Goal: Find contact information: Find contact information

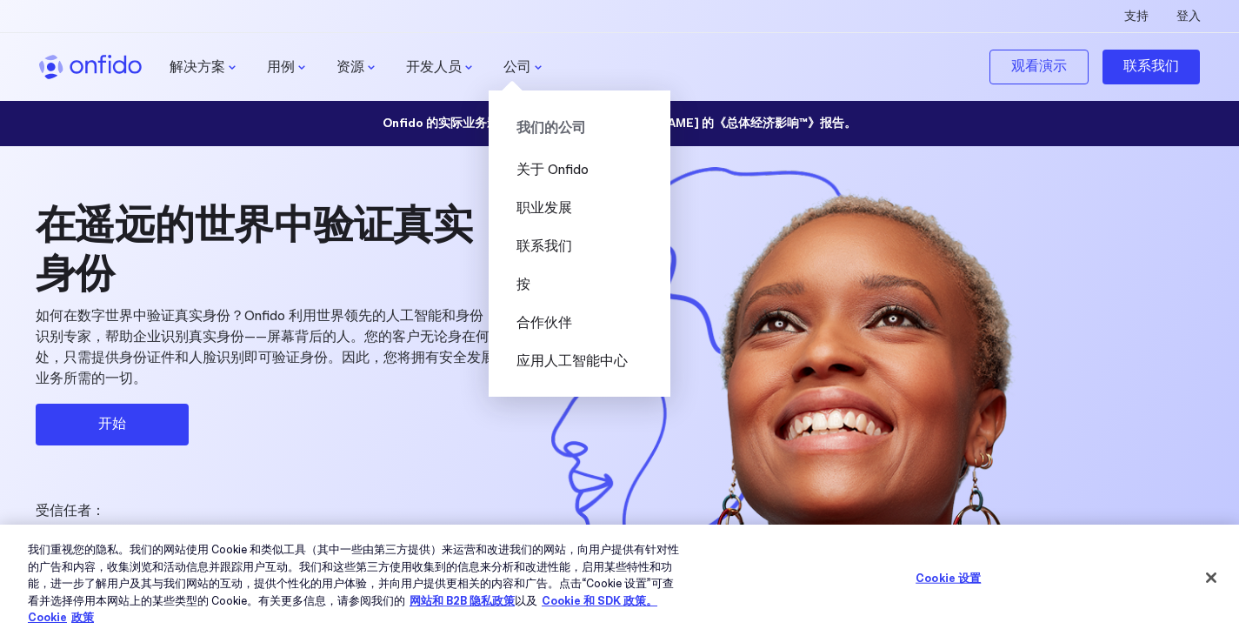
click at [573, 130] on font "我们的公司" at bounding box center [552, 128] width 70 height 18
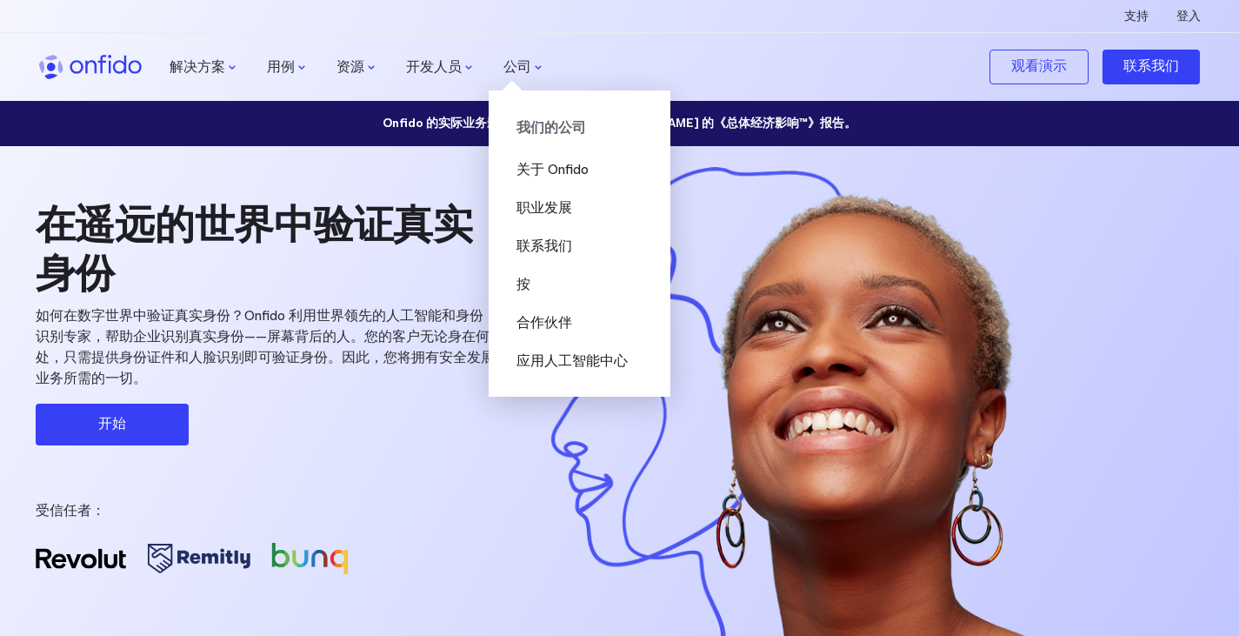
click at [572, 133] on font "我们的公司" at bounding box center [552, 128] width 70 height 18
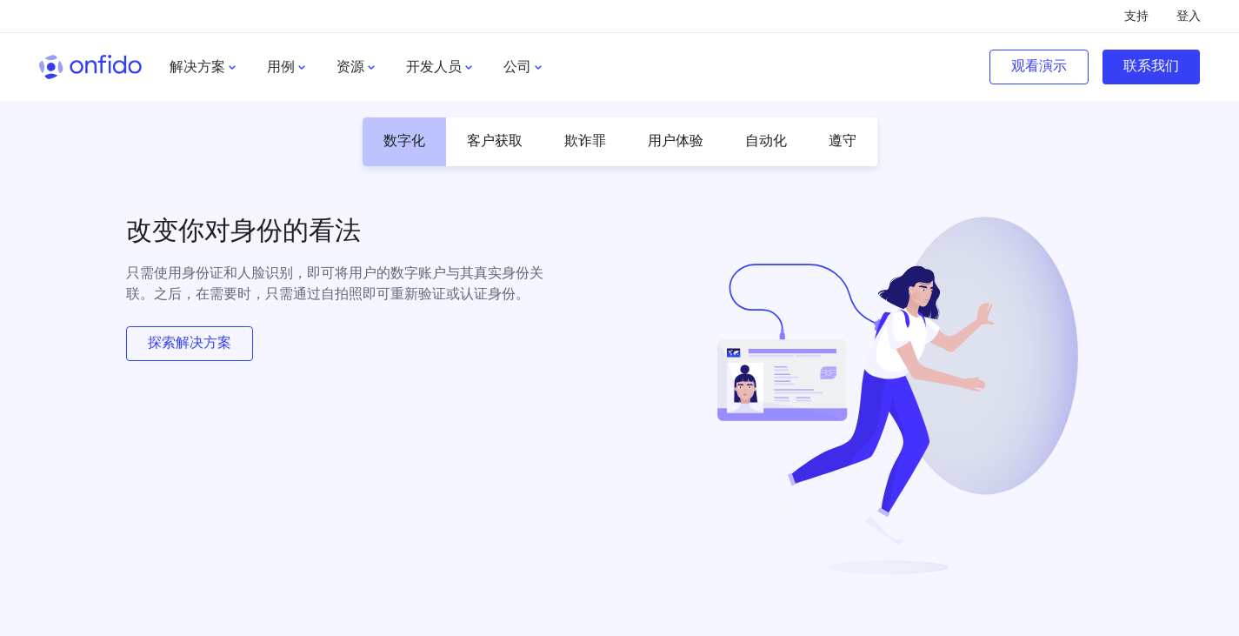
scroll to position [1477, 0]
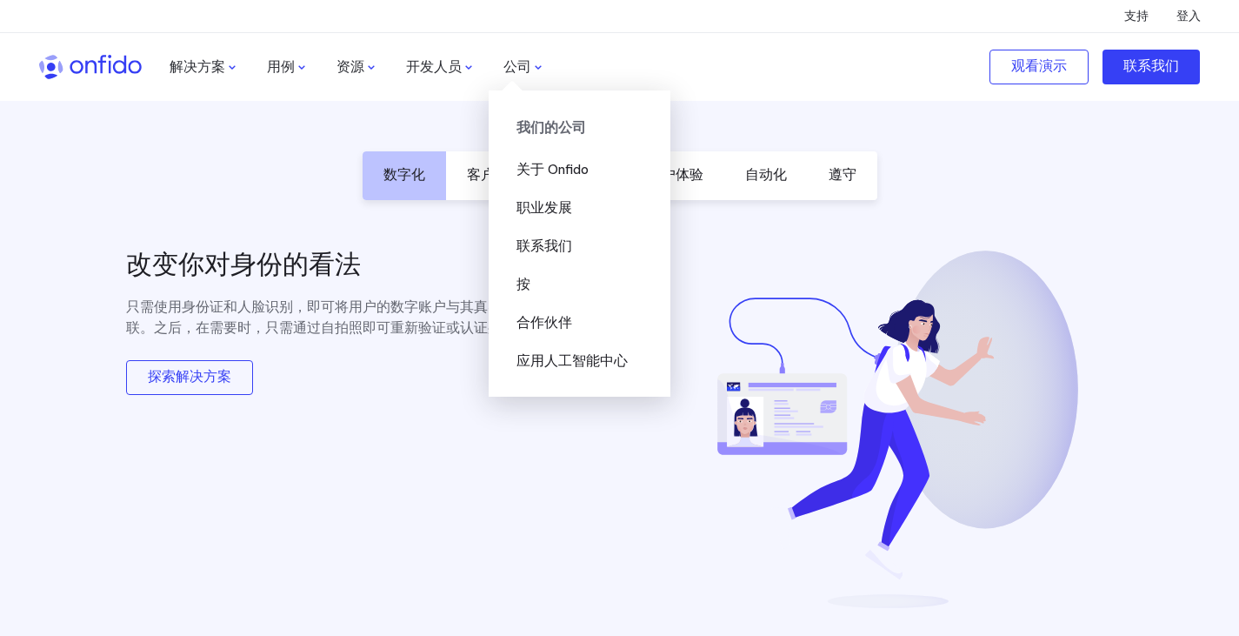
click at [543, 130] on font "我们的公司" at bounding box center [552, 128] width 70 height 18
click at [565, 129] on font "我们的公司" at bounding box center [552, 128] width 70 height 18
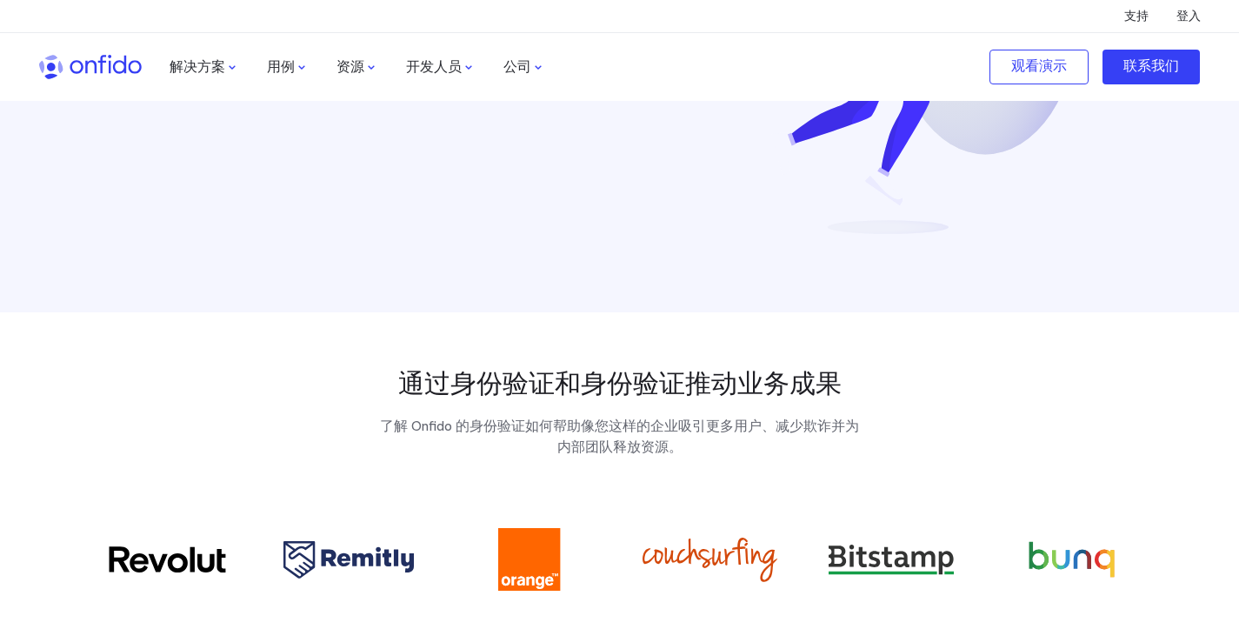
scroll to position [2111, 0]
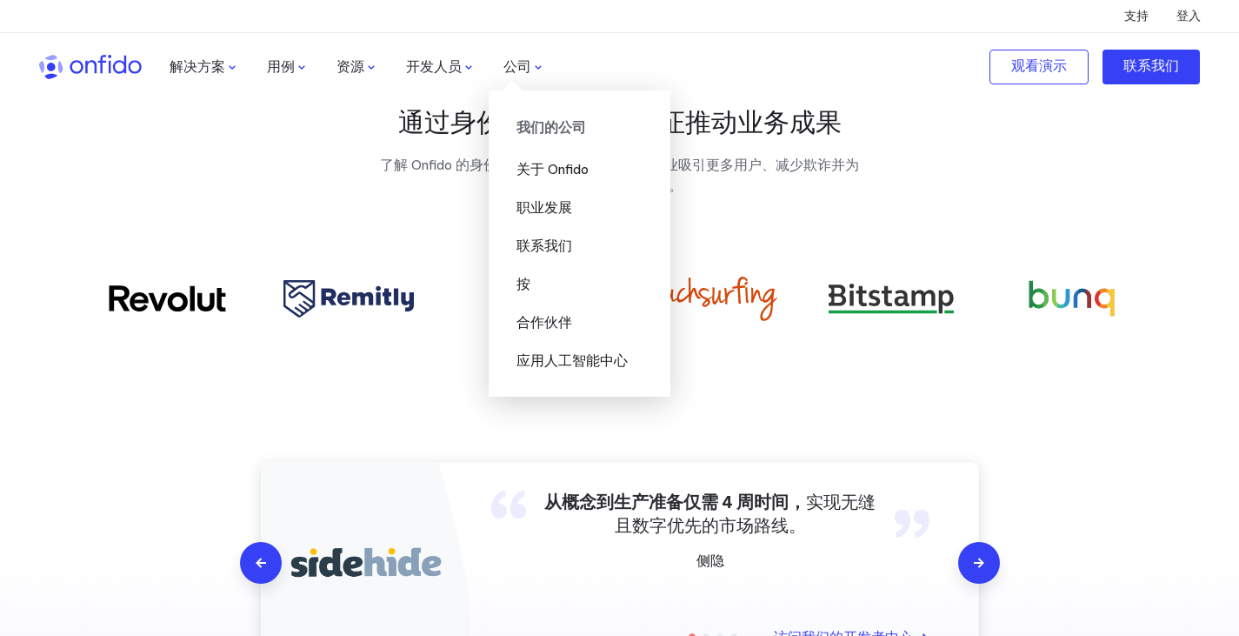
click at [529, 74] on font "公司" at bounding box center [517, 67] width 28 height 18
click at [525, 71] on font "公司" at bounding box center [517, 67] width 28 height 18
click at [563, 130] on font "我们的公司" at bounding box center [552, 128] width 70 height 18
click at [563, 129] on font "我们的公司" at bounding box center [552, 128] width 70 height 18
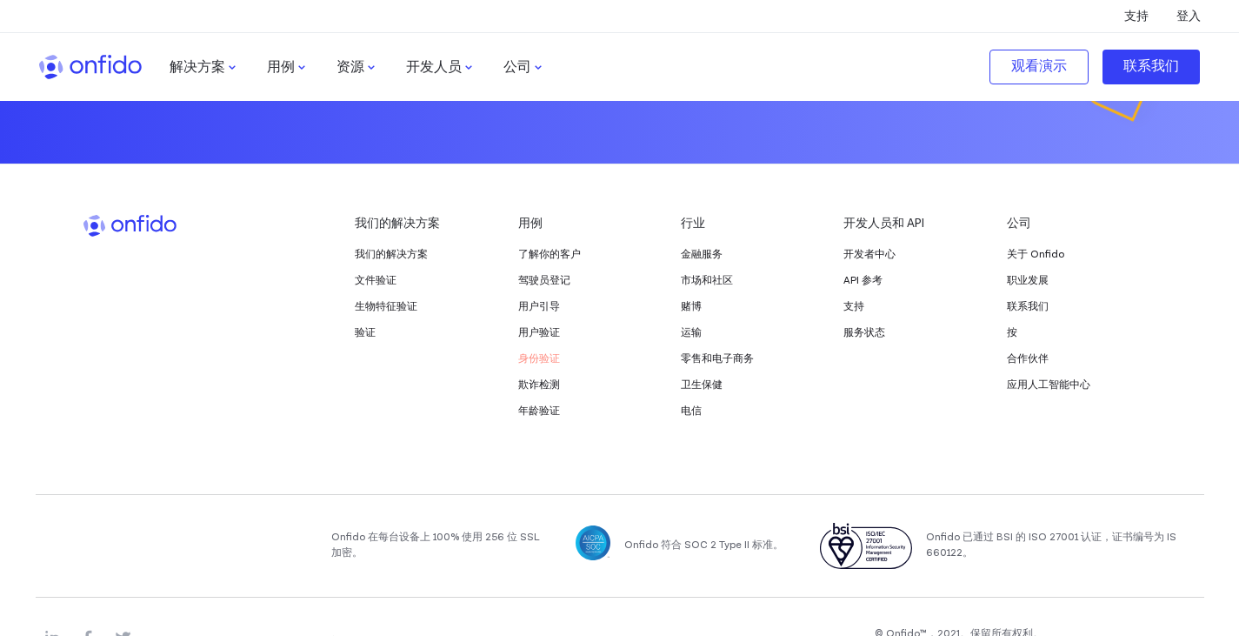
scroll to position [3875, 0]
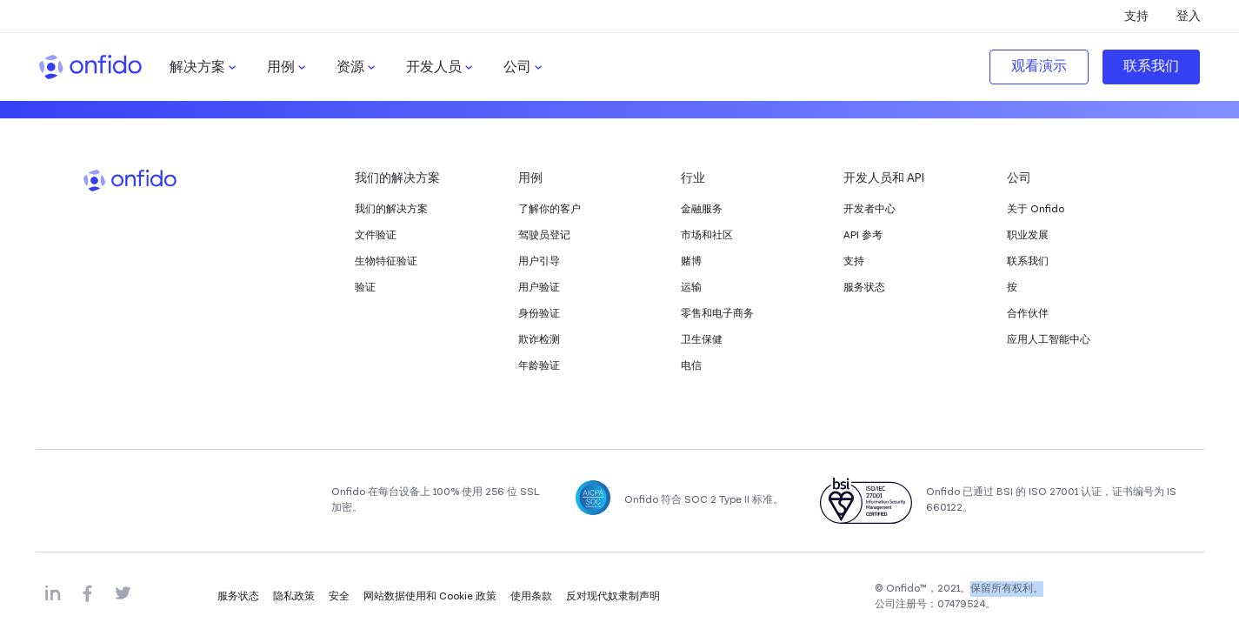
drag, startPoint x: 966, startPoint y: 573, endPoint x: 1046, endPoint y: 575, distance: 80.0
click at [1046, 575] on div "© Onfido™， 2021。保留所有权利。 公司注册号：07479524。" at bounding box center [1036, 596] width 336 height 45
click at [1050, 575] on div "© Onfido™， 2021。保留所有权利。 公司注册号：07479524。" at bounding box center [1036, 596] width 336 height 45
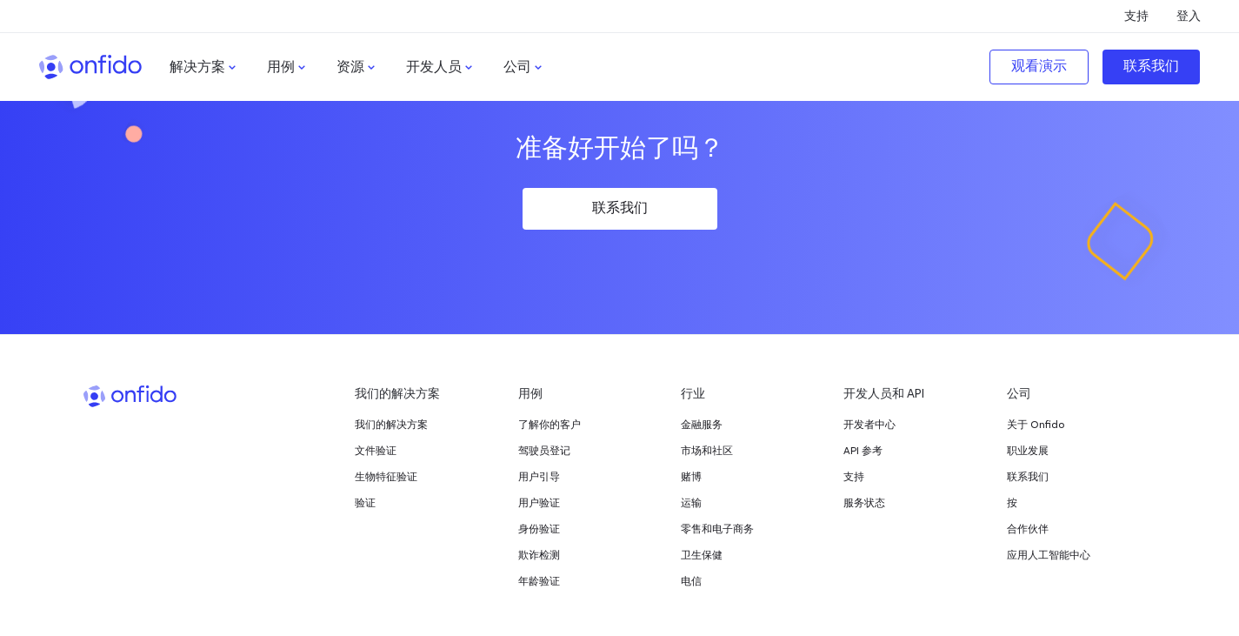
scroll to position [3746, 0]
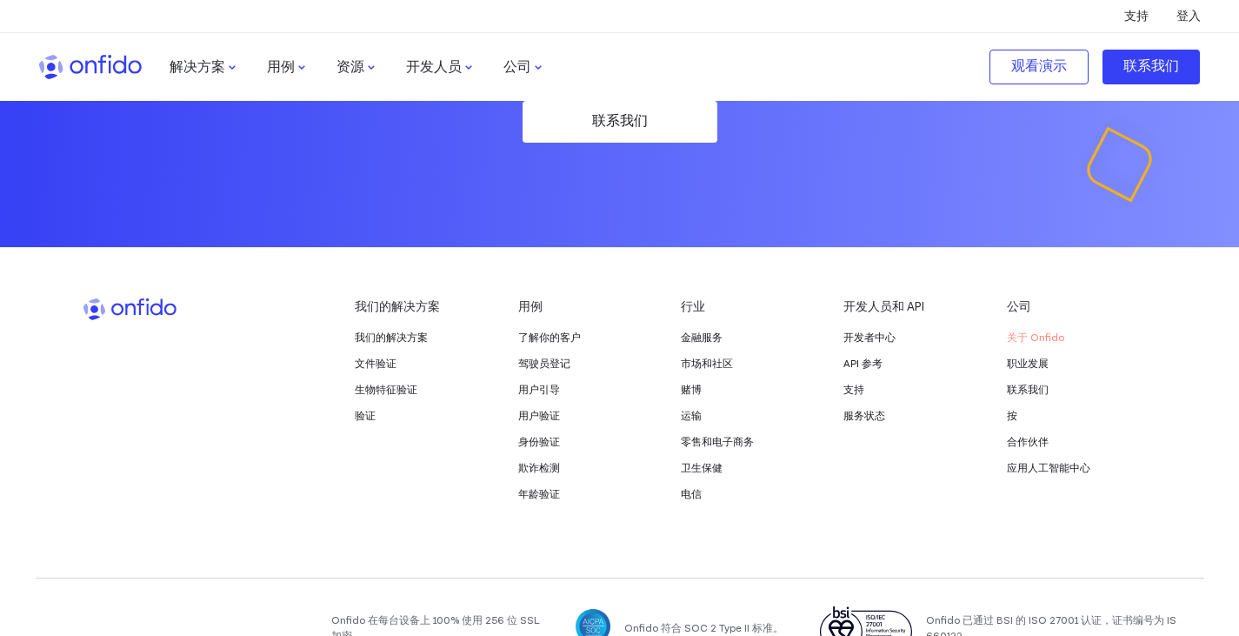
click at [1034, 331] on font "关于 Onfido" at bounding box center [1035, 337] width 57 height 13
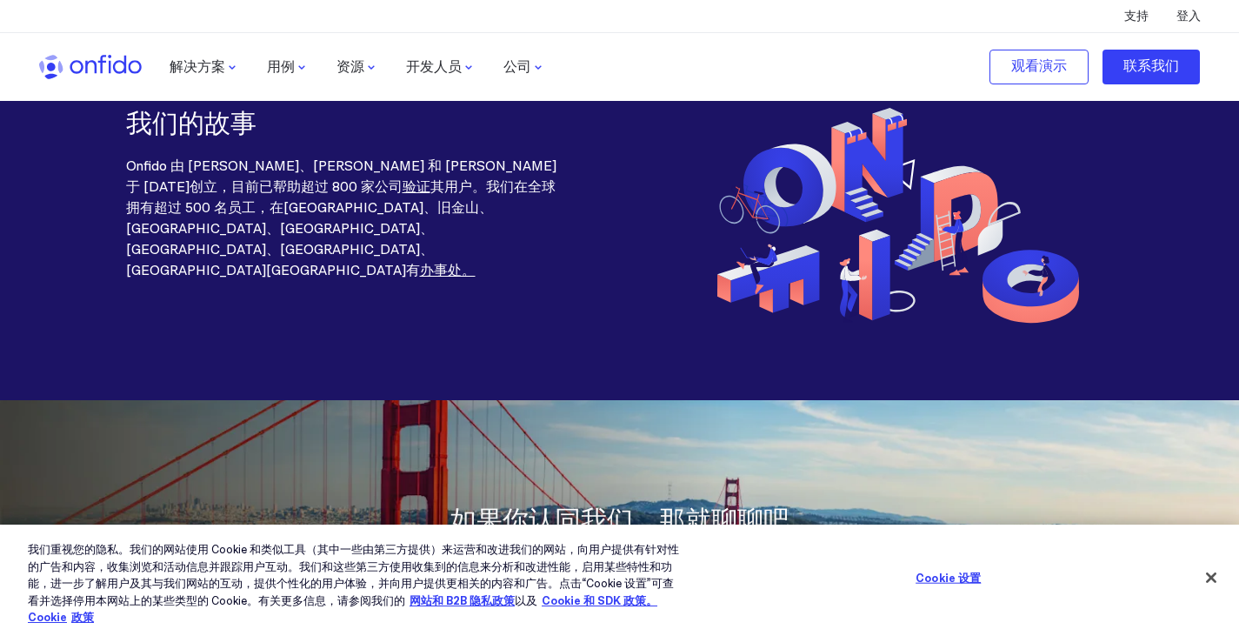
scroll to position [2225, 0]
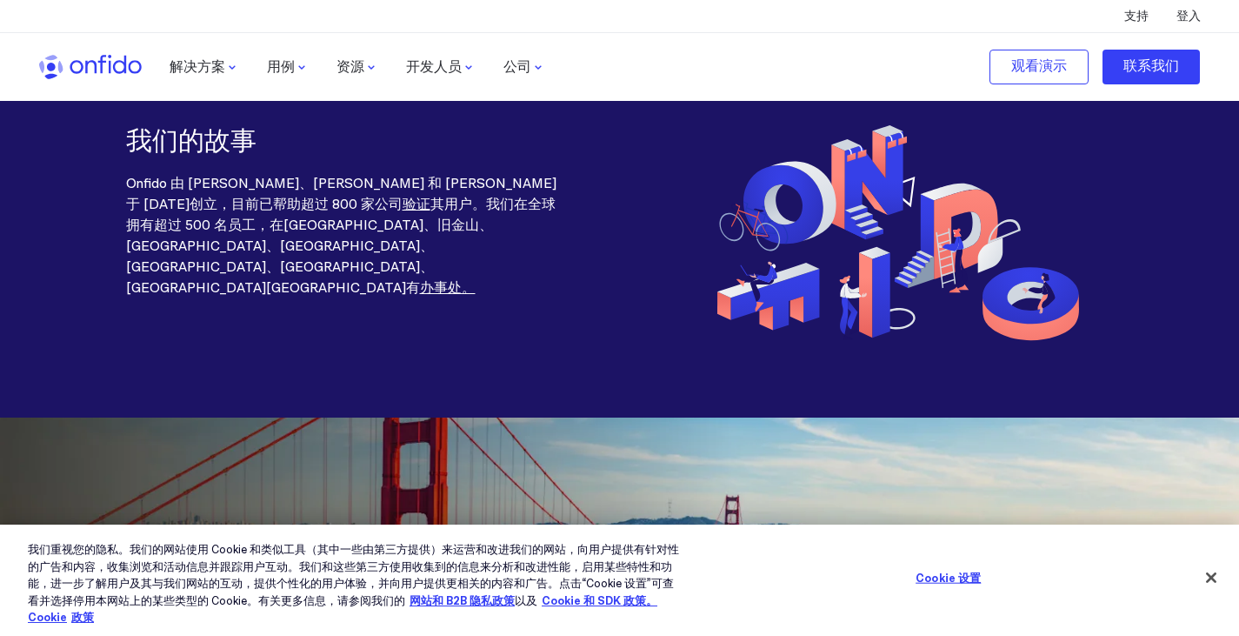
drag, startPoint x: 174, startPoint y: 211, endPoint x: 503, endPoint y: 210, distance: 328.7
click at [503, 210] on p "Onfido 由 Husayn Kassai、Eamon Jubbawy 和 Ruhul Amin 于 2012 年创立，目前已帮助超过 800 家公司 验证…" at bounding box center [341, 236] width 431 height 125
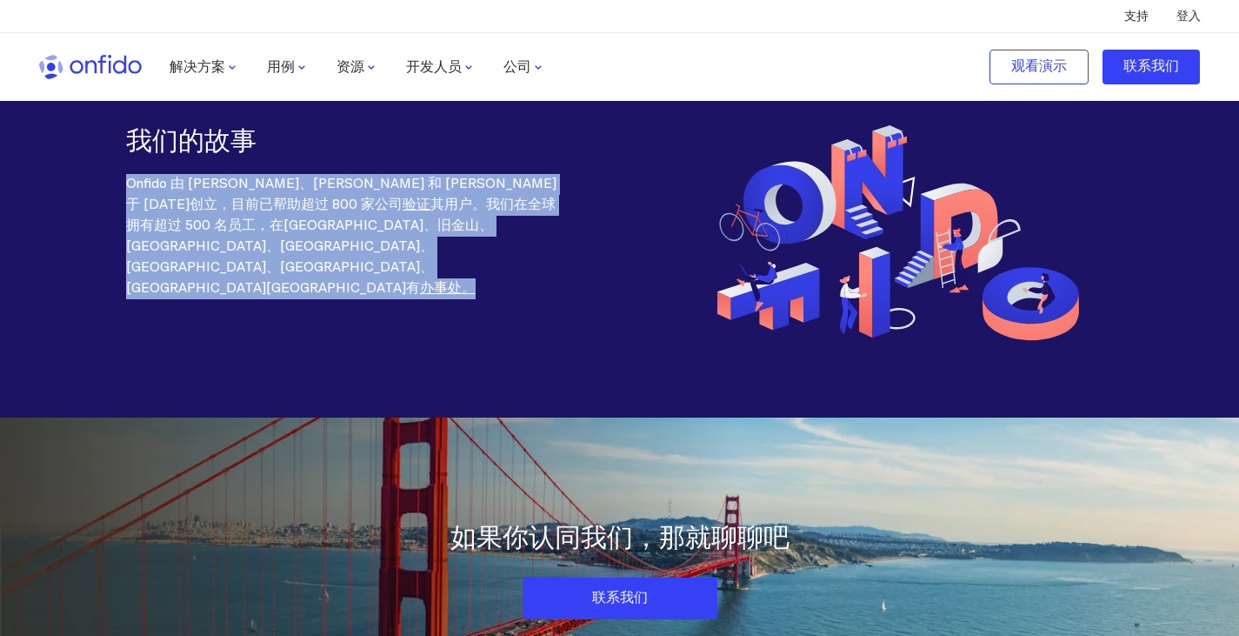
drag, startPoint x: 131, startPoint y: 186, endPoint x: 306, endPoint y: 245, distance: 184.5
click at [306, 245] on p "Onfido 由 Husayn Kassai、Eamon Jubbawy 和 Ruhul Amin 于 2012 年创立，目前已帮助超过 800 家公司 验证…" at bounding box center [341, 236] width 431 height 125
copy p "Onfido 由 Husayn Kassai、Eamon Jubbawy 和 Ruhul Amin 于 2012 年创立，目前已帮助超过 800 家公司 验证…"
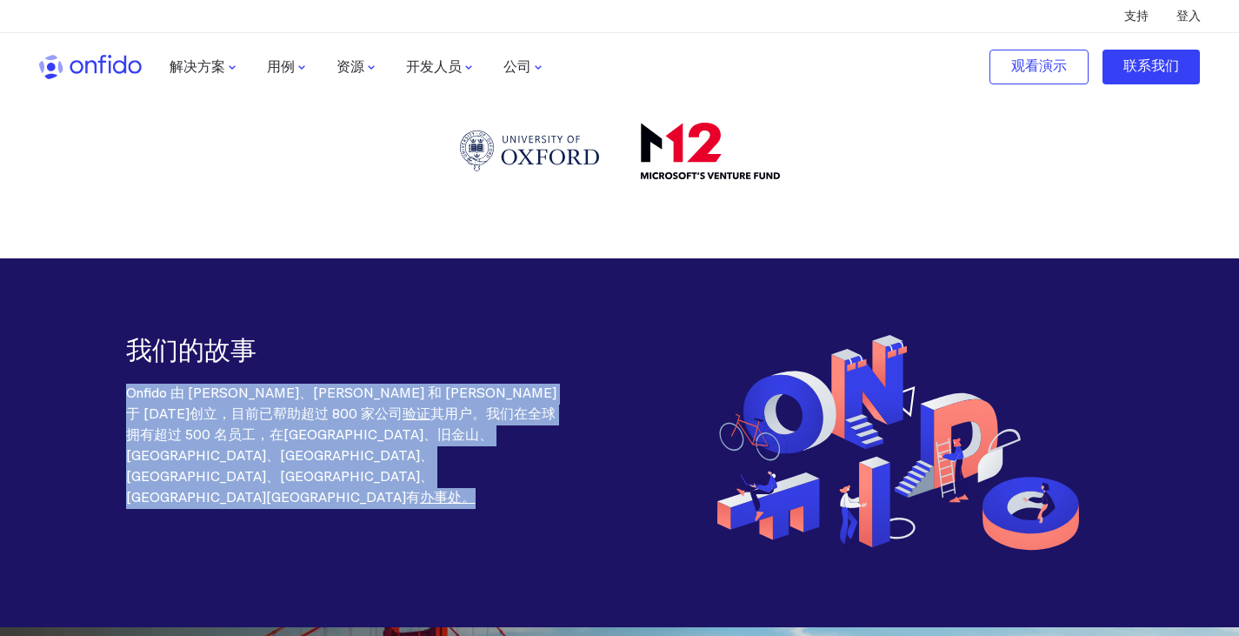
copy p "Onfido 由 [PERSON_NAME]、[PERSON_NAME] 和 [PERSON_NAME] 于 [DATE]创立，目前已帮助超过 800 家公司…"
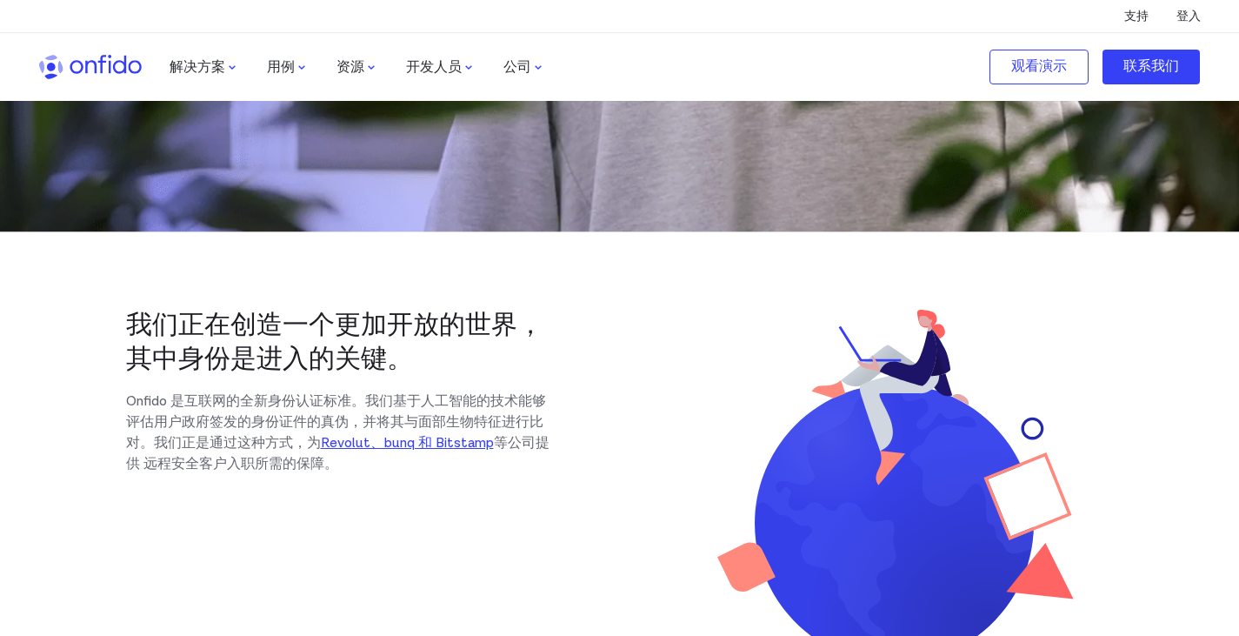
scroll to position [261, 0]
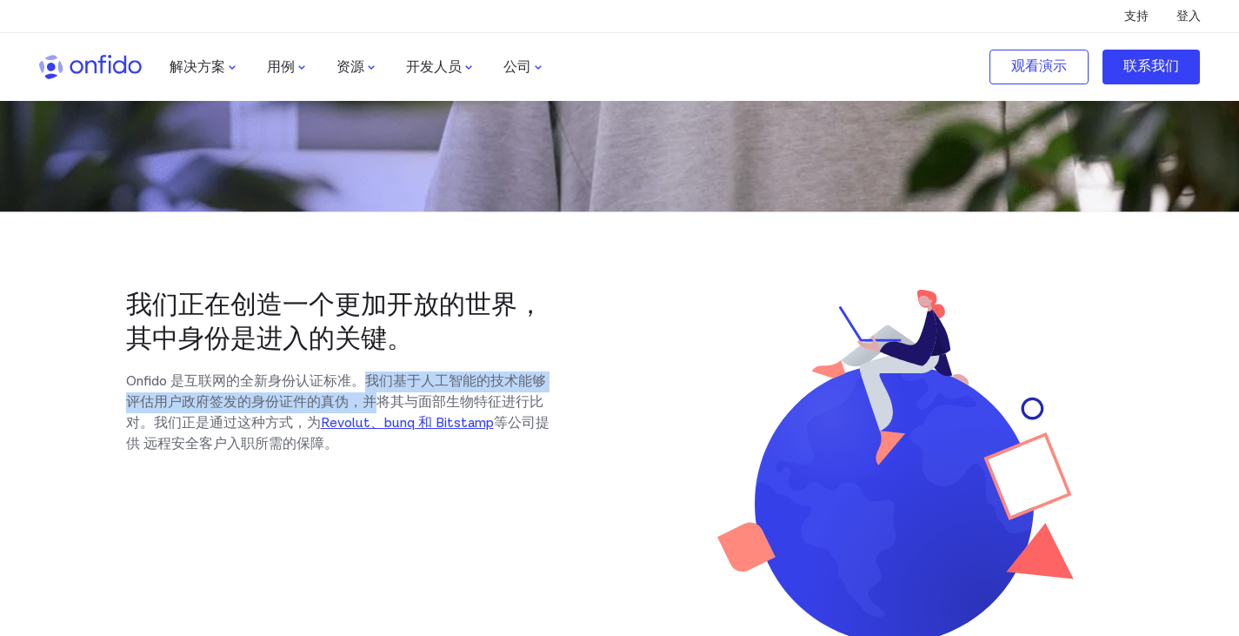
drag, startPoint x: 363, startPoint y: 386, endPoint x: 380, endPoint y: 411, distance: 30.6
click at [380, 411] on font "Onfido 是互联网的全新身份认证标准。我们基于人工智能的技术能够评估用户政府签发的身份证件的真伪，并将其与面部生物特征进行比对。我们正是通过这种方式，为" at bounding box center [336, 402] width 420 height 60
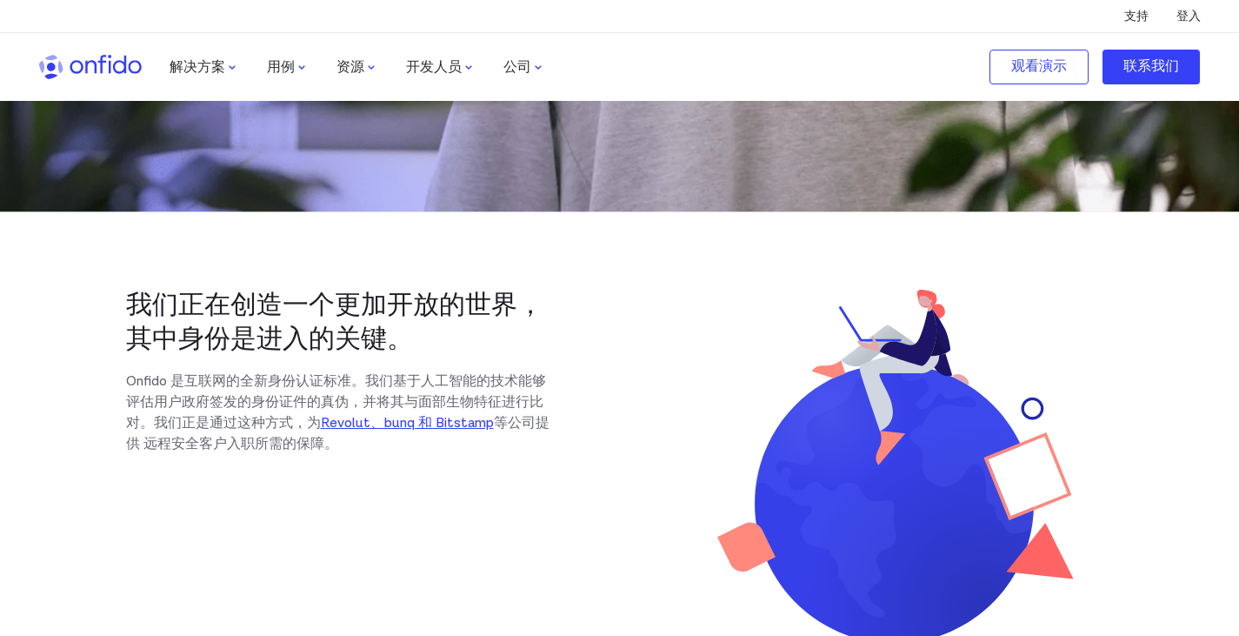
click at [381, 410] on font "Onfido 是互联网的全新身份认证标准。我们基于人工智能的技术能够评估用户政府签发的身份证件的真伪，并将其与面部生物特征进行比对。我们正是通过这种方式，为" at bounding box center [336, 402] width 420 height 60
drag, startPoint x: 404, startPoint y: 405, endPoint x: 529, endPoint y: 401, distance: 124.4
click at [529, 401] on font "Onfido 是互联网的全新身份认证标准。我们基于人工智能的技术能够评估用户政府签发的身份证件的真伪，并将其与面部生物特征进行比对。我们正是通过这种方式，为" at bounding box center [336, 402] width 420 height 60
click at [477, 408] on font "Onfido 是互联网的全新身份认证标准。我们基于人工智能的技术能够评估用户政府签发的身份证件的真伪，并将其与面部生物特征进行比对。我们正是通过这种方式，为" at bounding box center [336, 402] width 420 height 60
drag, startPoint x: 423, startPoint y: 409, endPoint x: 221, endPoint y: 428, distance: 202.6
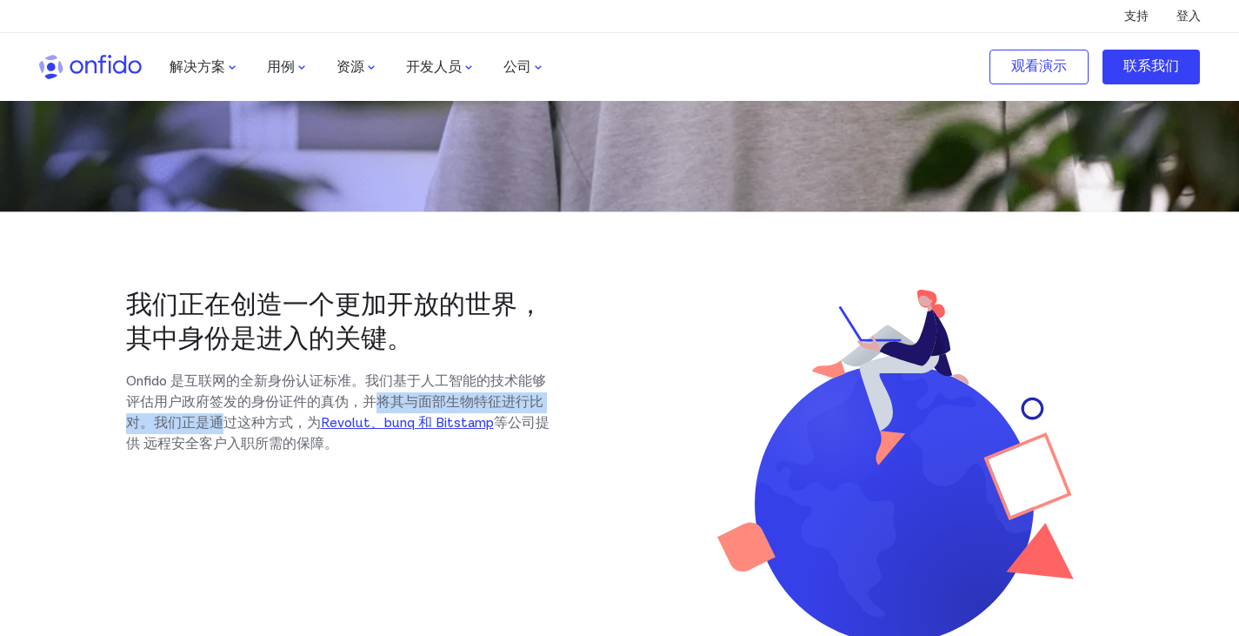
click at [226, 429] on font "Onfido 是互联网的全新身份认证标准。我们基于人工智能的技术能够评估用户政府签发的身份证件的真伪，并将其与面部生物特征进行比对。我们正是通过这种方式，为" at bounding box center [336, 402] width 420 height 60
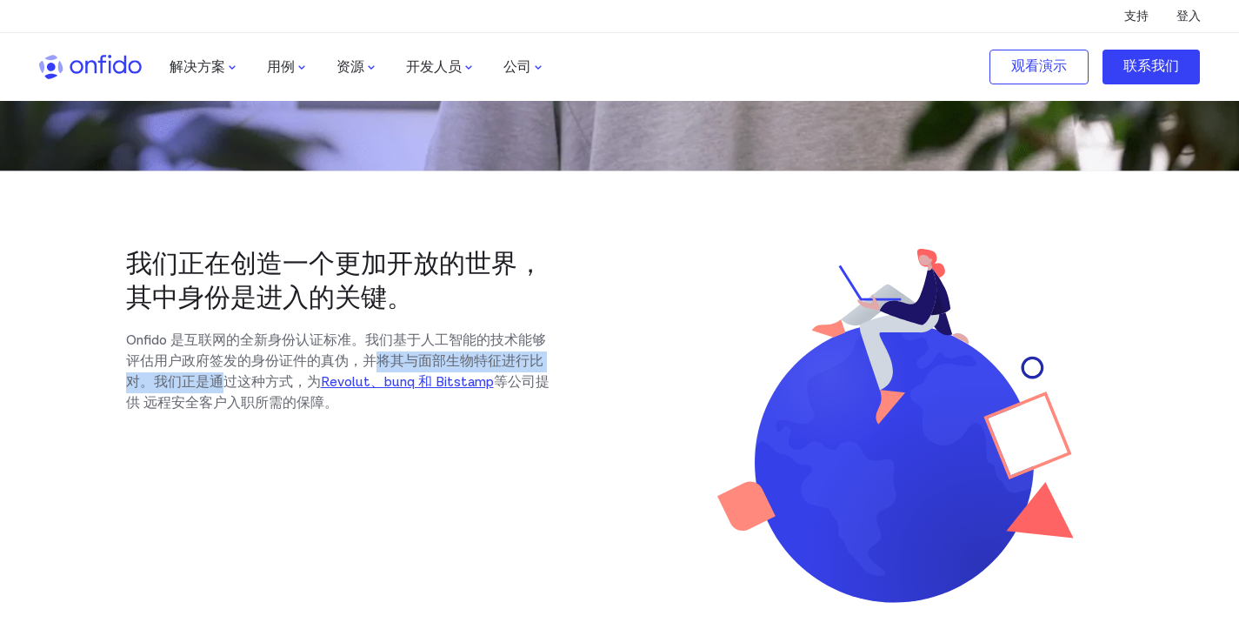
scroll to position [317, 0]
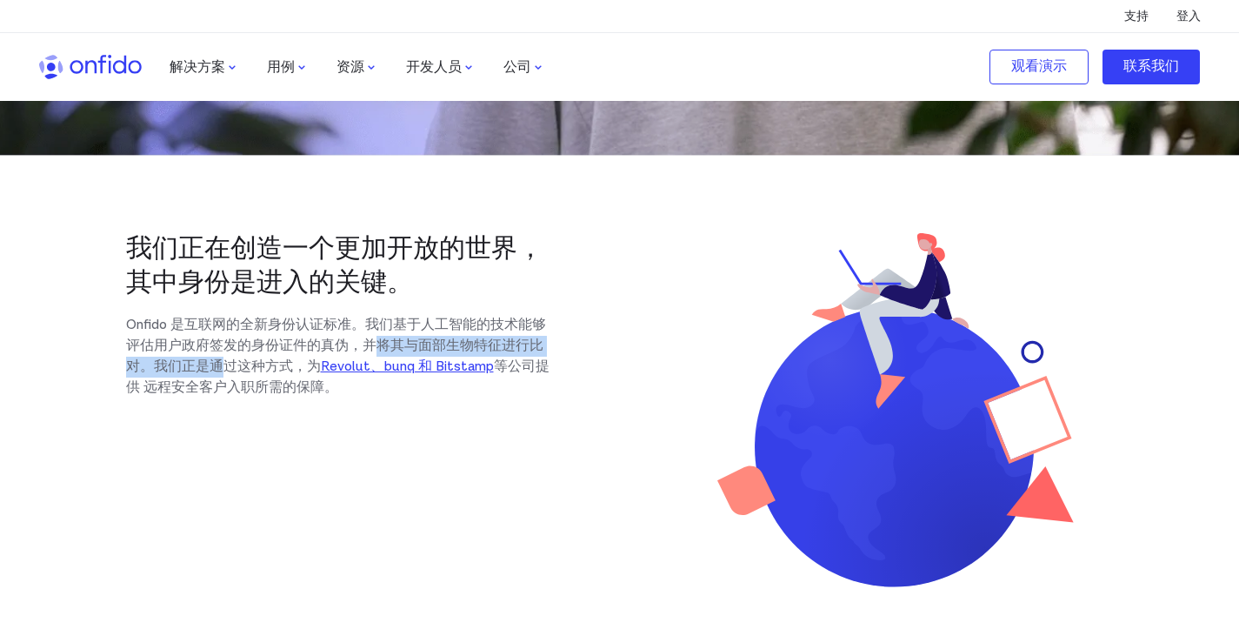
click at [415, 376] on font "Revolut、bunq 和 Bitstamp" at bounding box center [407, 366] width 173 height 18
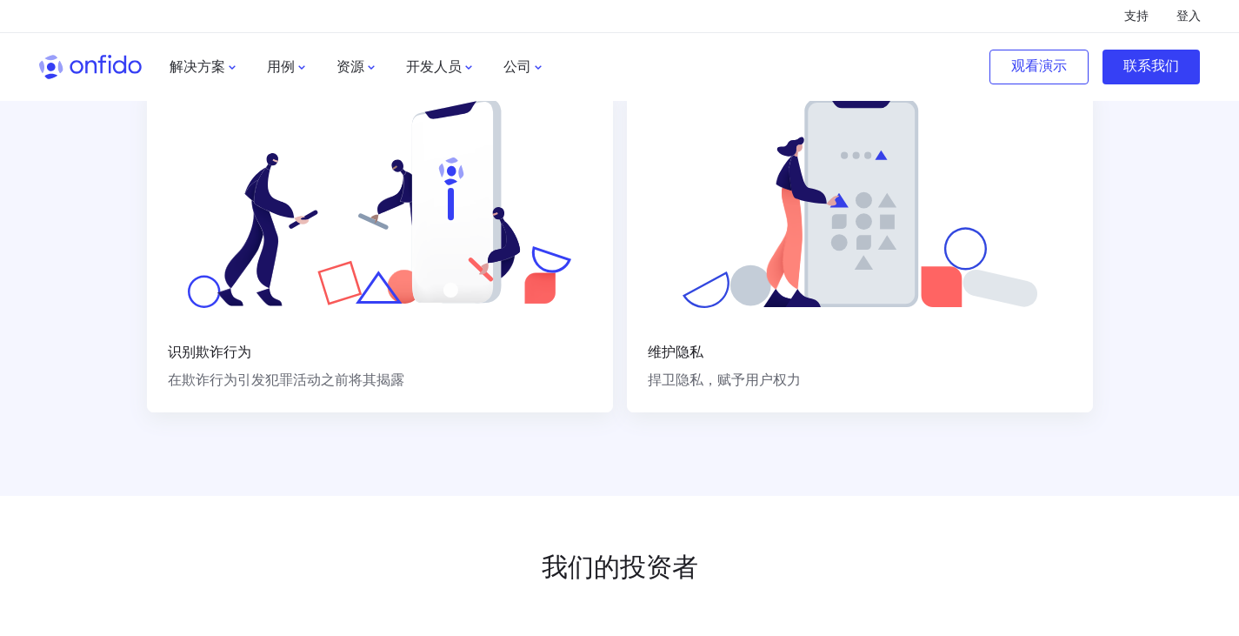
scroll to position [1446, 0]
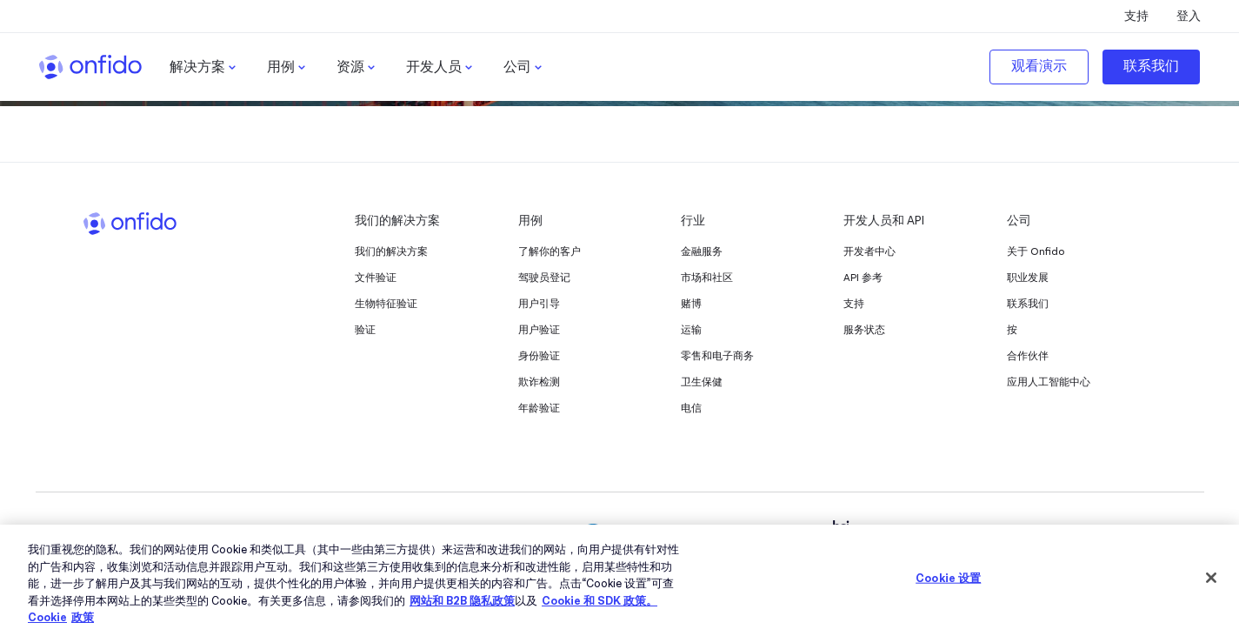
scroll to position [2853, 0]
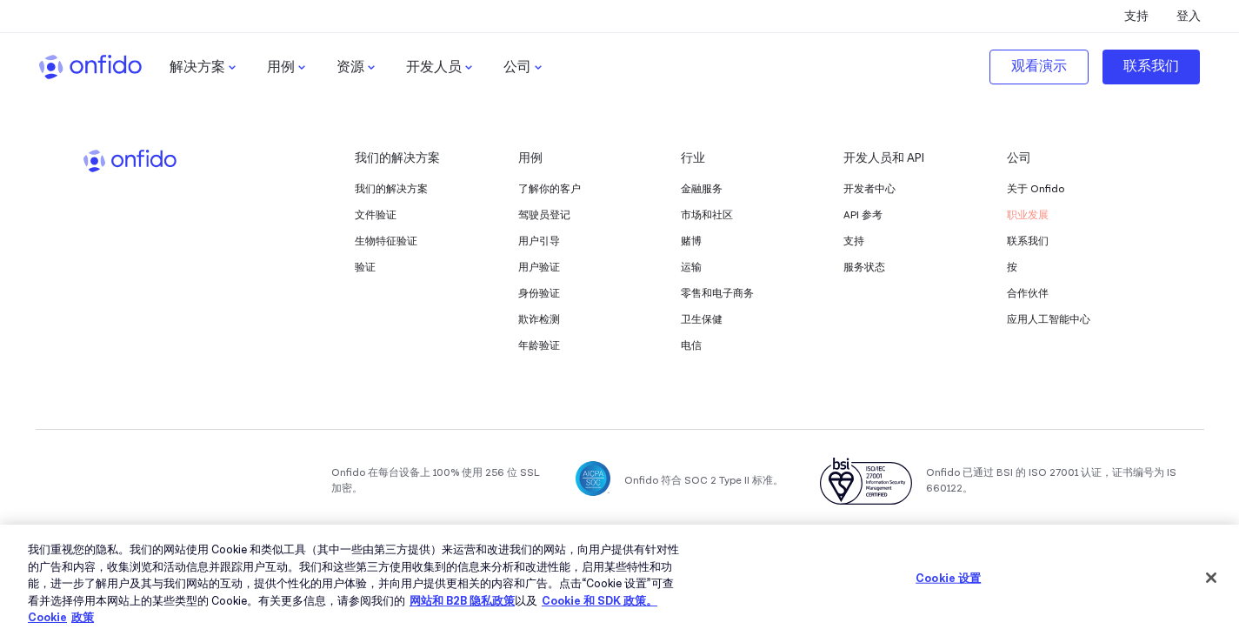
click at [1039, 216] on font "职业发展" at bounding box center [1028, 215] width 42 height 13
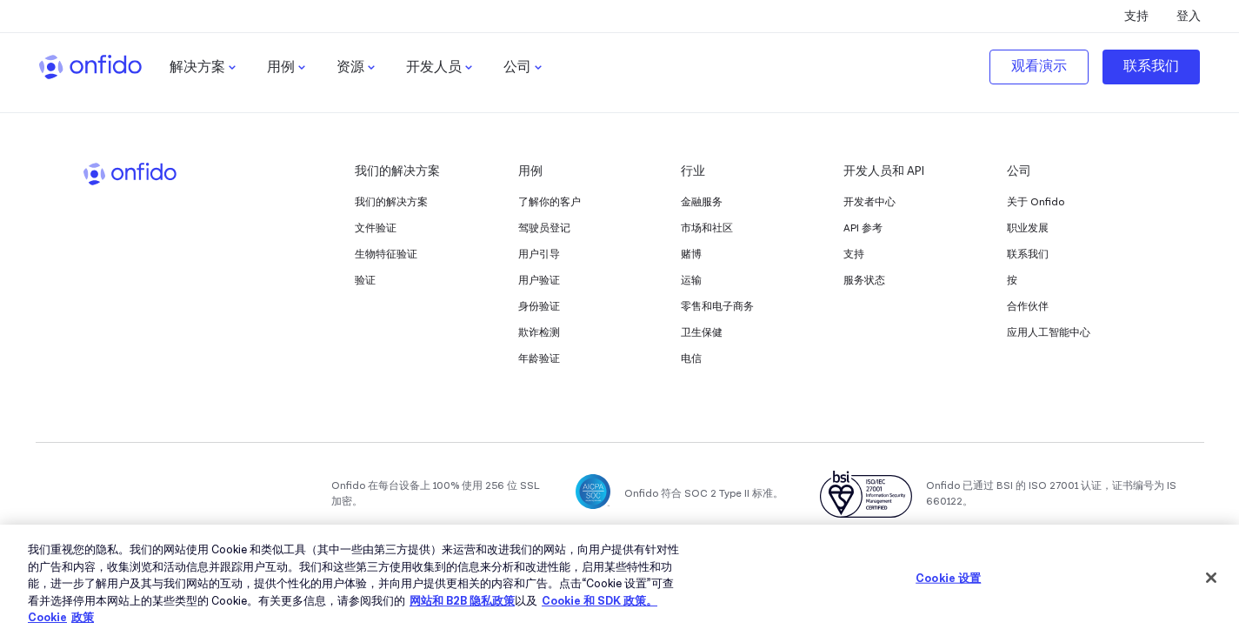
scroll to position [2853, 0]
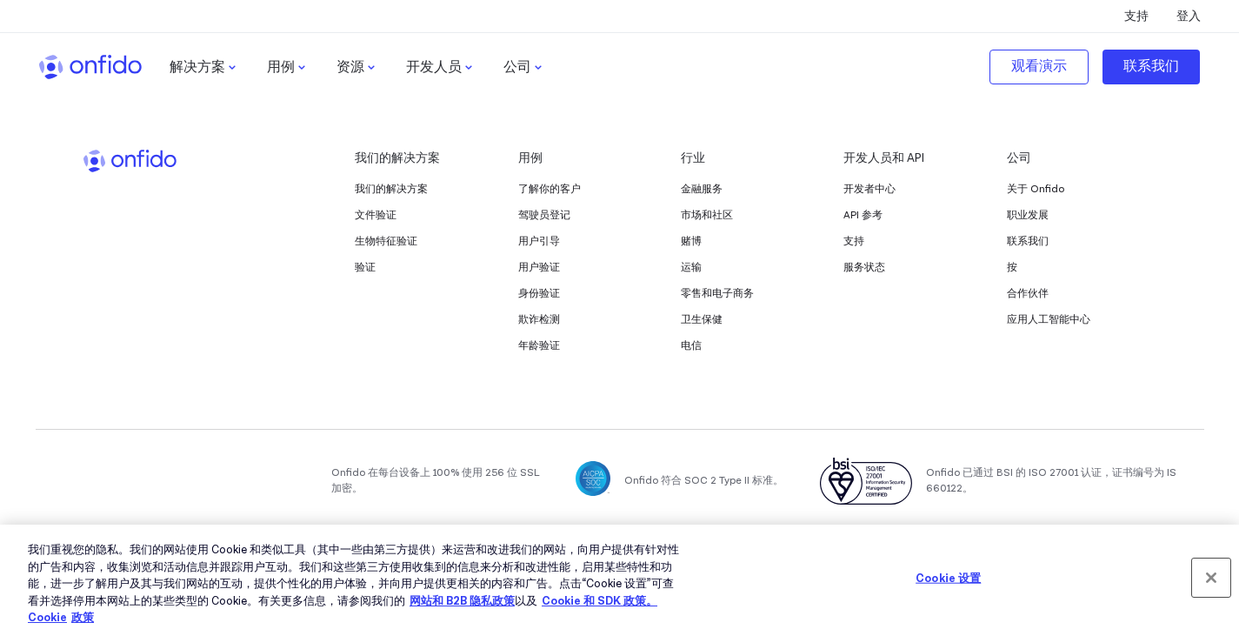
click at [1215, 578] on button "关闭" at bounding box center [1211, 577] width 38 height 38
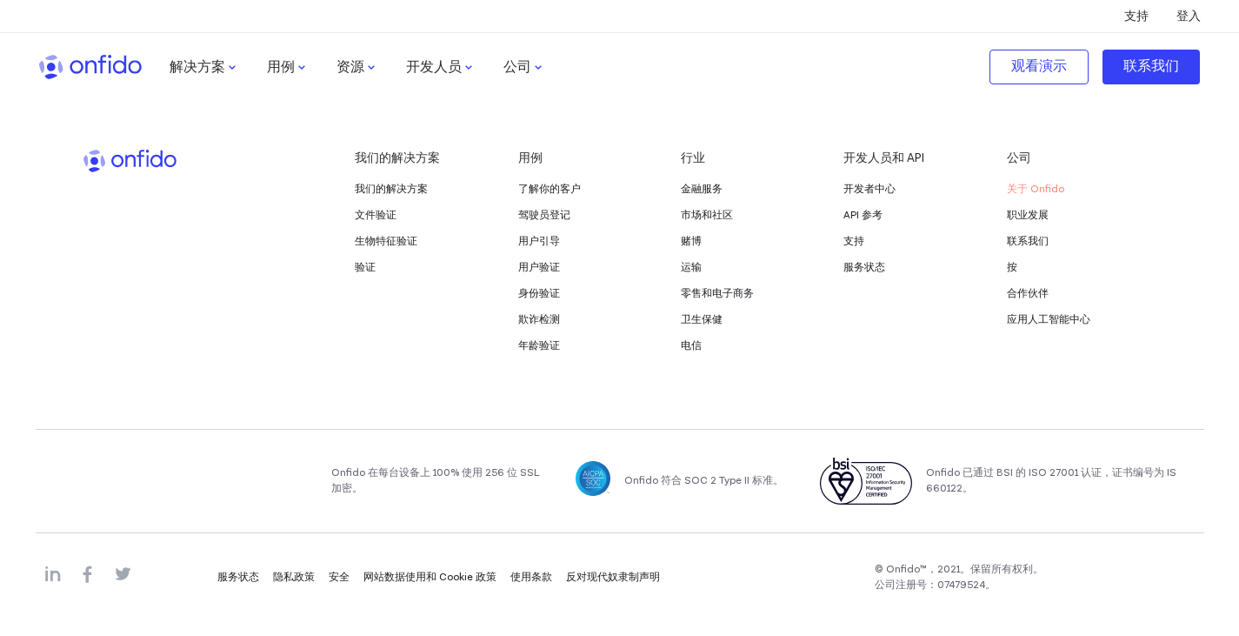
click at [1034, 187] on font "关于 Onfido" at bounding box center [1035, 189] width 57 height 13
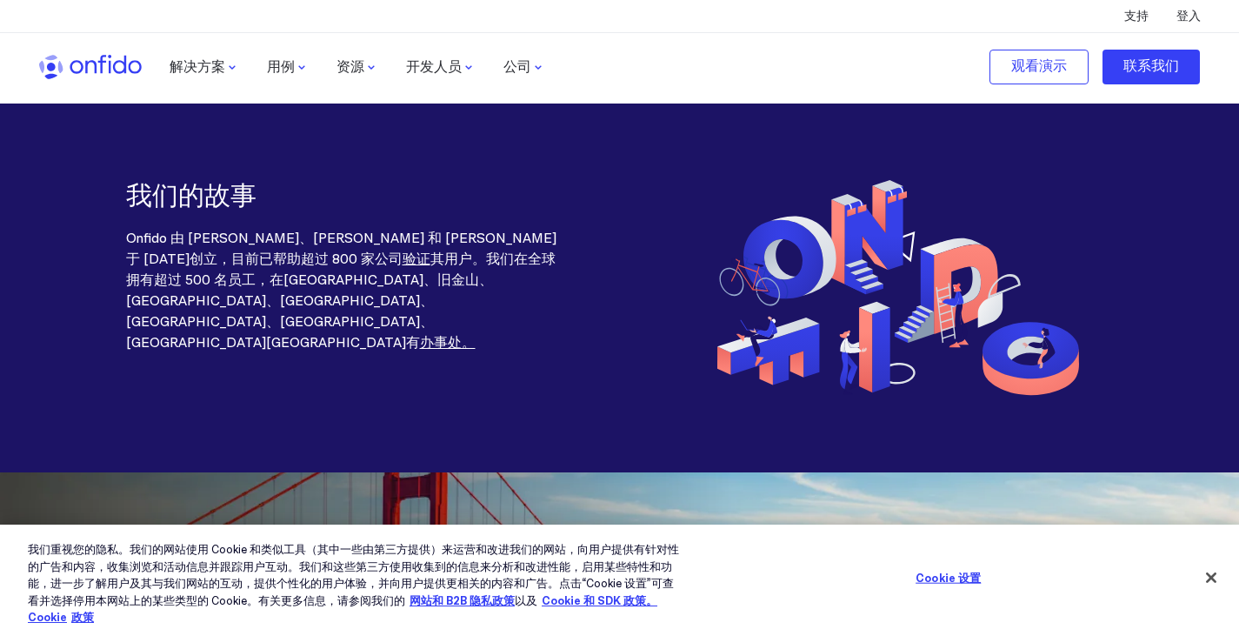
scroll to position [2252, 0]
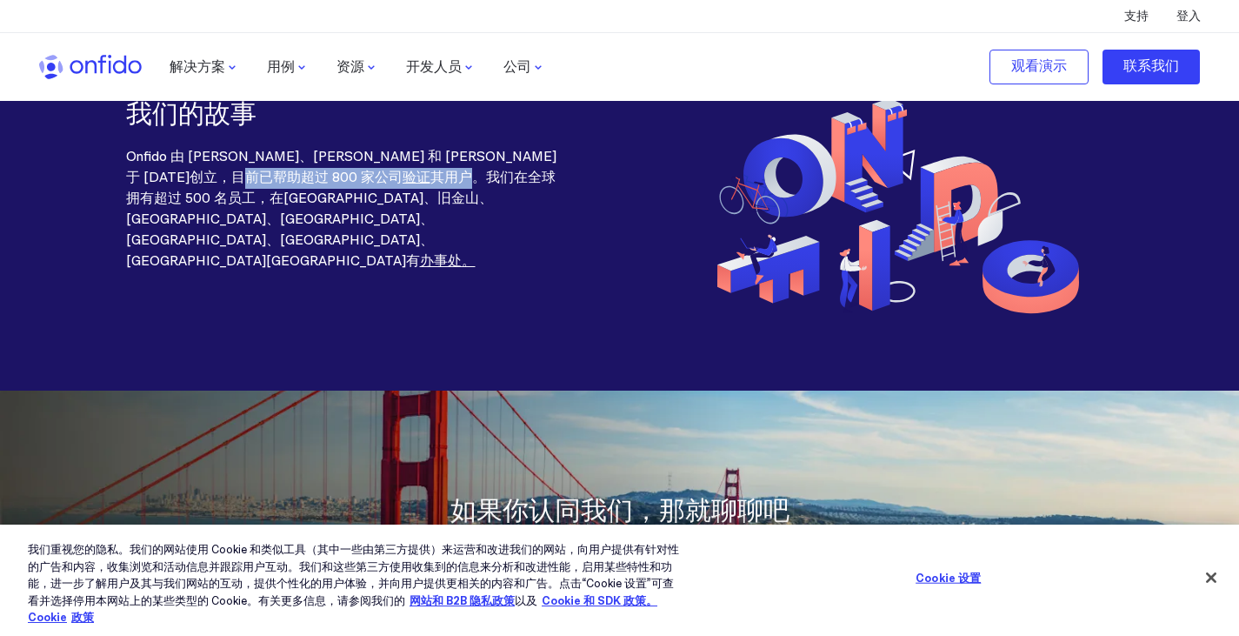
drag, startPoint x: 224, startPoint y: 184, endPoint x: 404, endPoint y: 182, distance: 180.0
click at [404, 182] on p "Onfido 由 [PERSON_NAME]、[PERSON_NAME] 和 [PERSON_NAME] 于 [DATE]创立，目前已帮助超过 800 家公司…" at bounding box center [341, 209] width 431 height 125
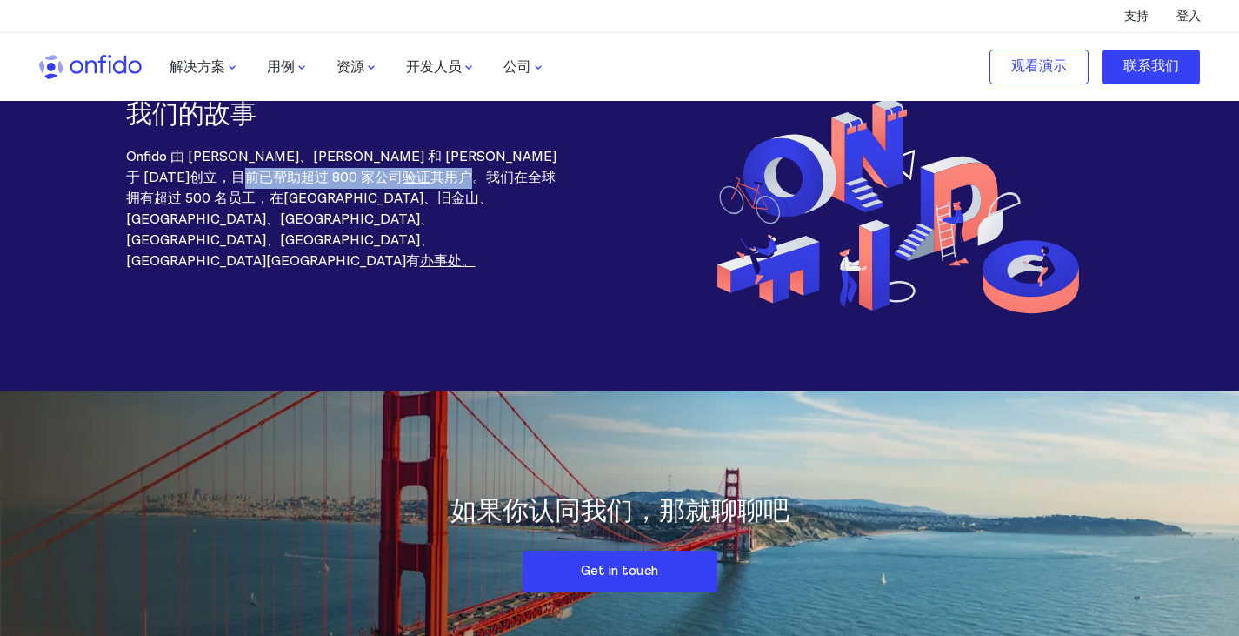
click at [404, 182] on font "其用户。我们在全球拥有超过 500 名员工，" at bounding box center [341, 188] width 430 height 39
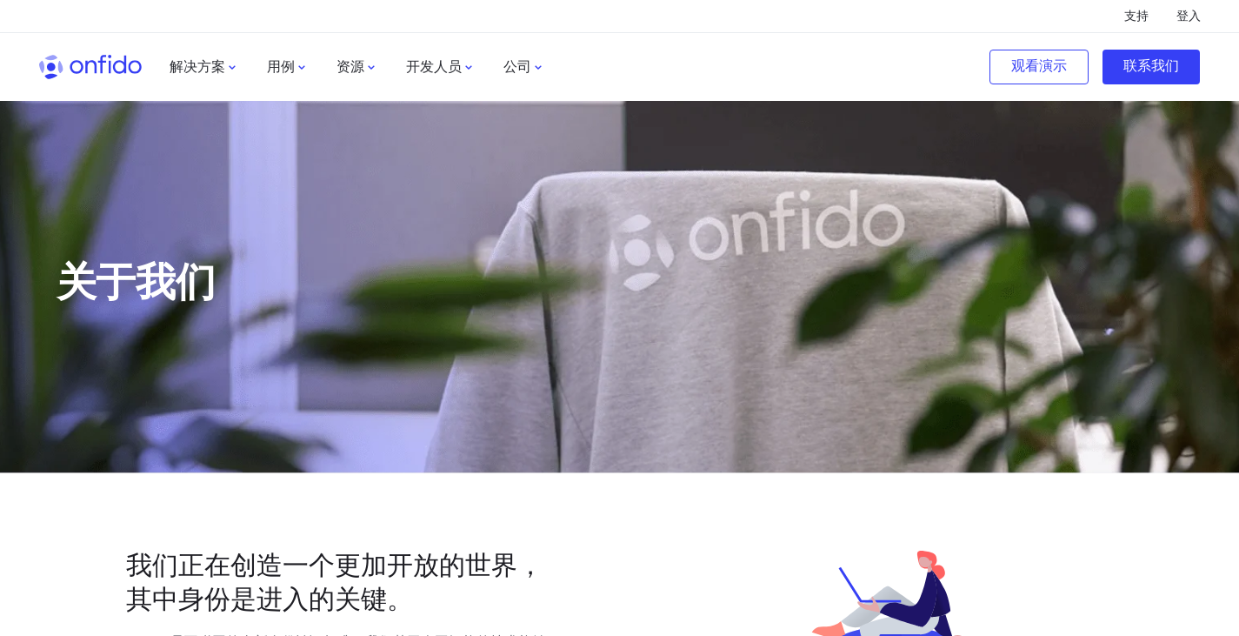
scroll to position [0, 0]
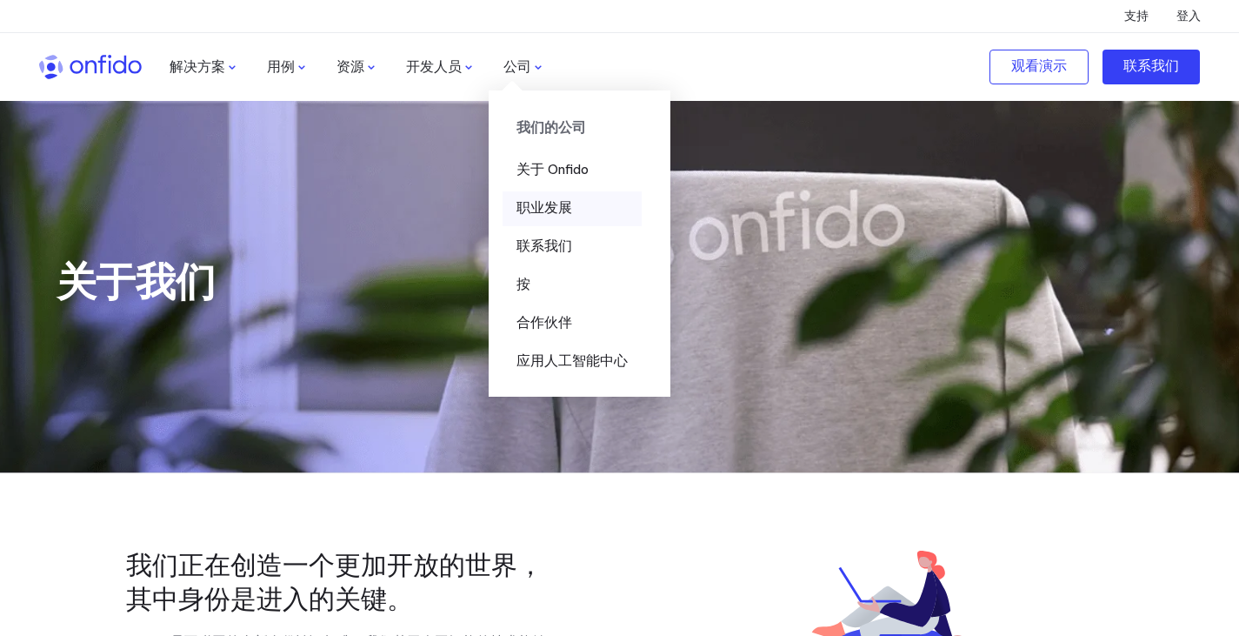
click at [569, 210] on font "职业发展" at bounding box center [545, 208] width 56 height 18
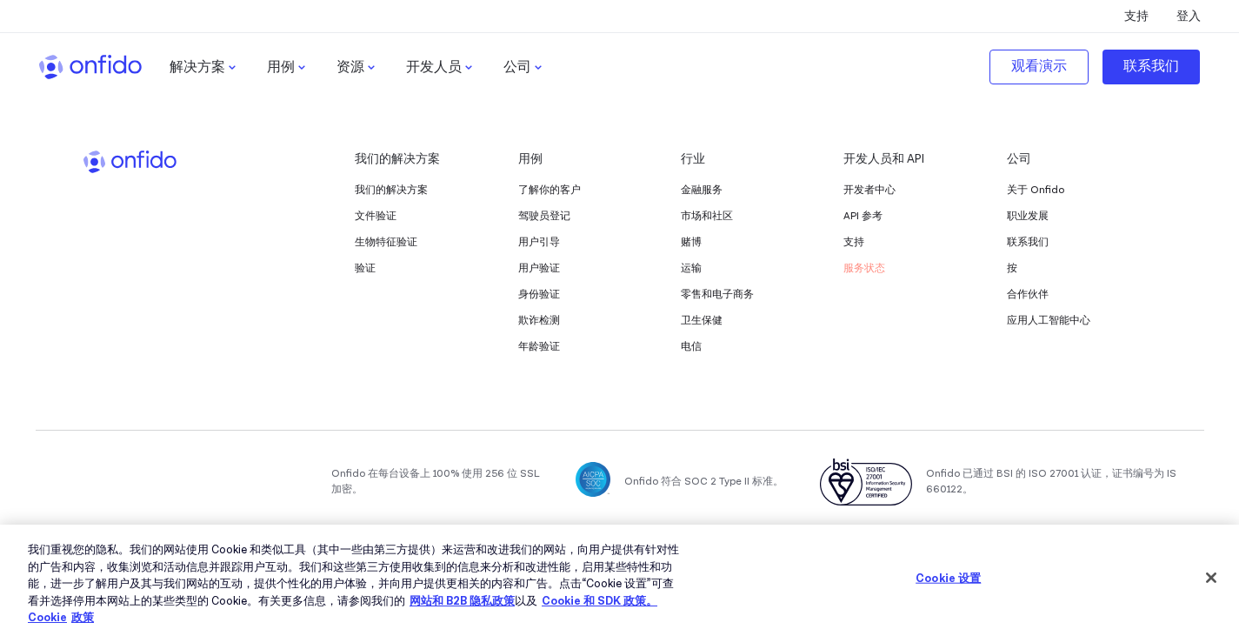
scroll to position [2853, 0]
click at [1031, 243] on font "联系我们" at bounding box center [1028, 241] width 42 height 13
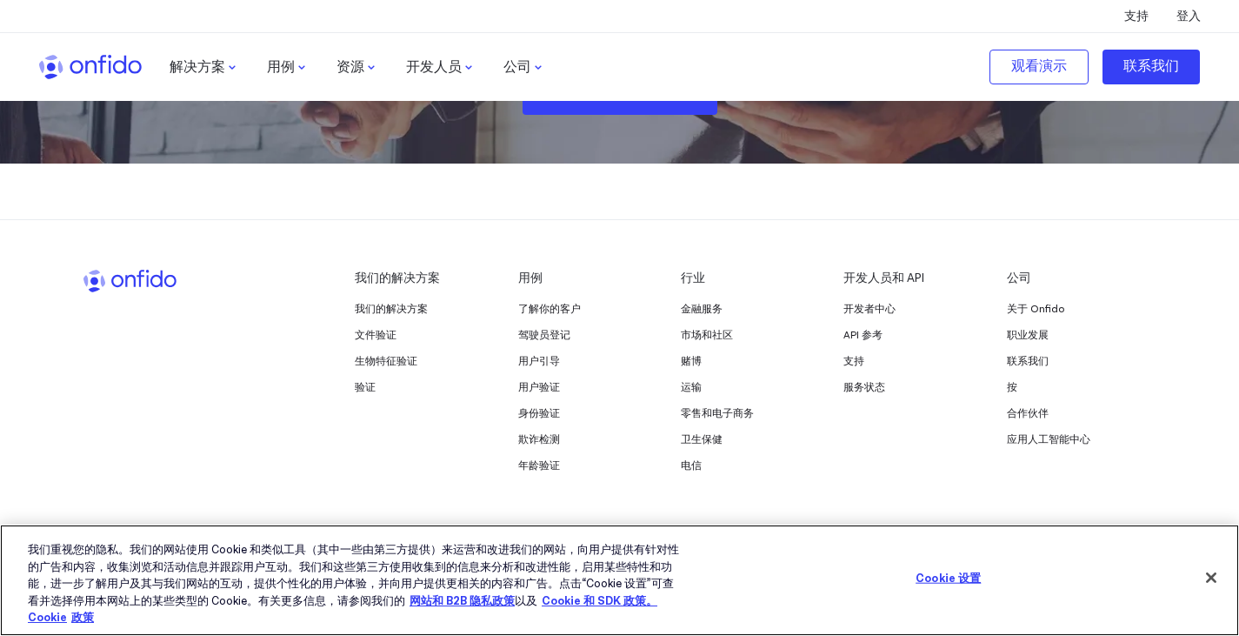
scroll to position [2698, 0]
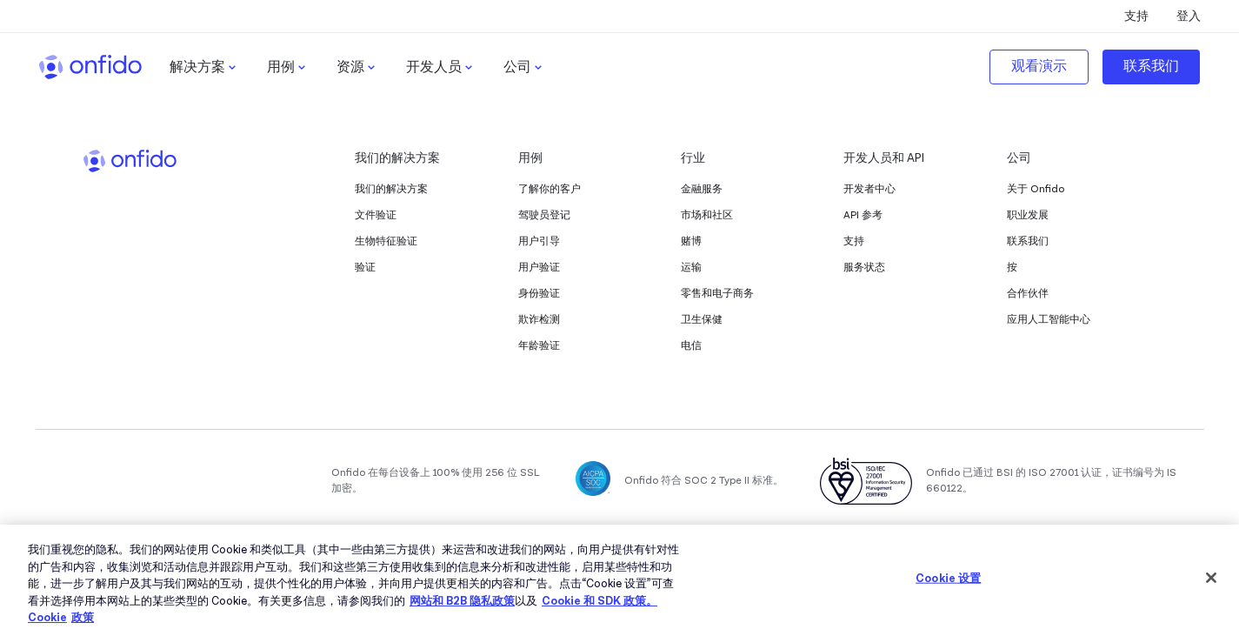
drag, startPoint x: 749, startPoint y: 211, endPoint x: 894, endPoint y: 3, distance: 253.5
